Goal: Check status

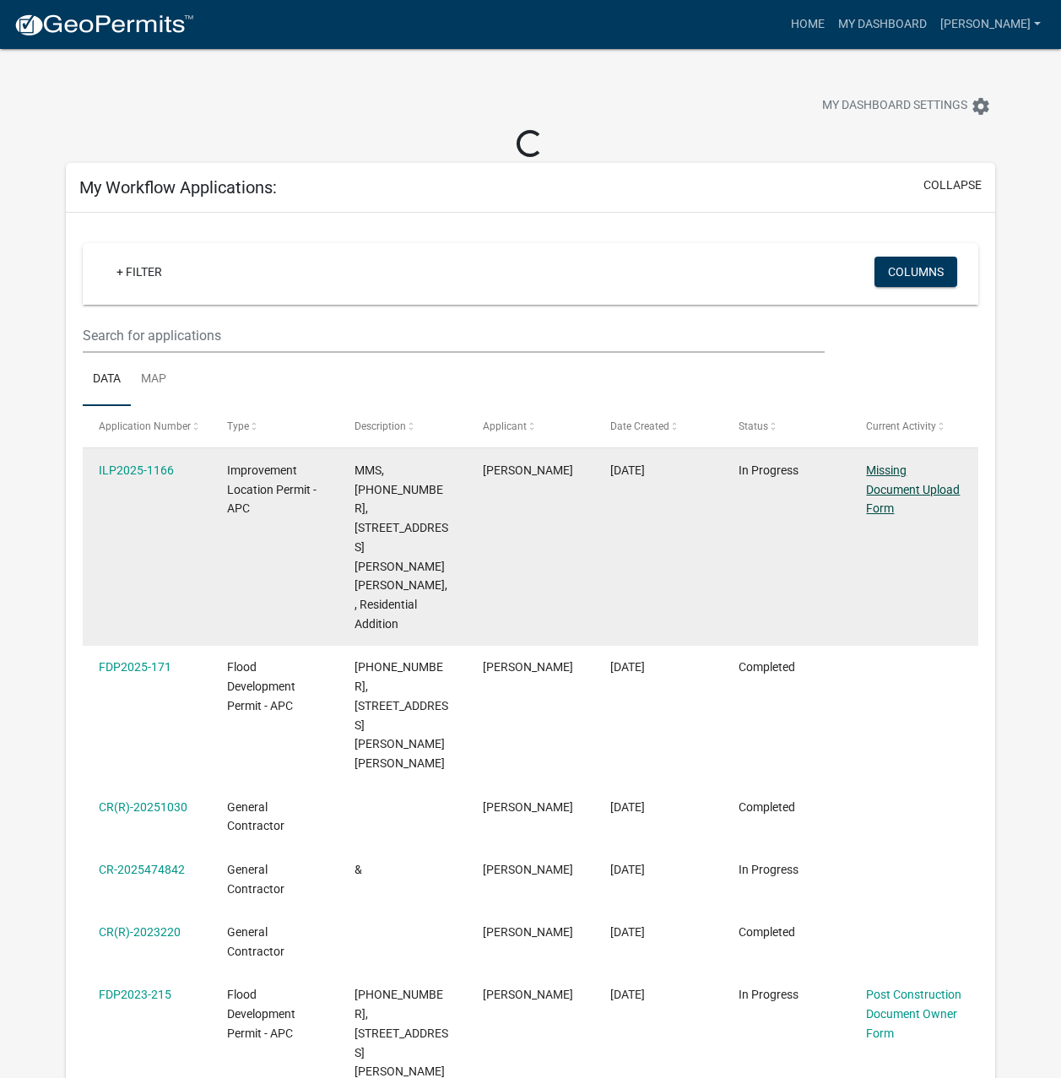
click at [897, 494] on link "Missing Document Upload Form" at bounding box center [913, 489] width 94 height 52
